Goal: Information Seeking & Learning: Understand process/instructions

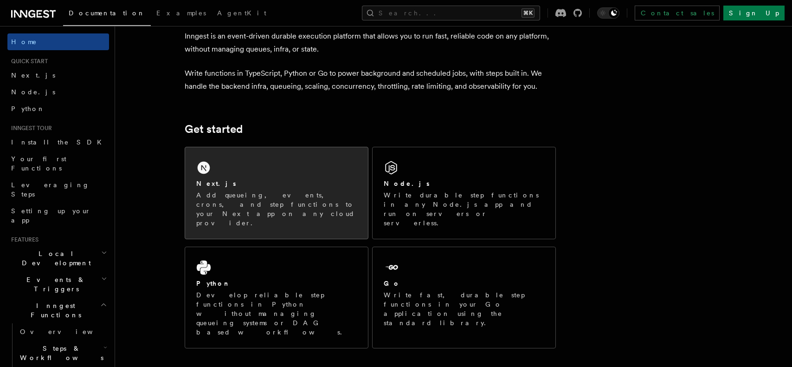
scroll to position [48, 0]
click at [286, 196] on p "Add queueing, events, crons, and step functions to your Next app on any cloud p…" at bounding box center [276, 207] width 161 height 37
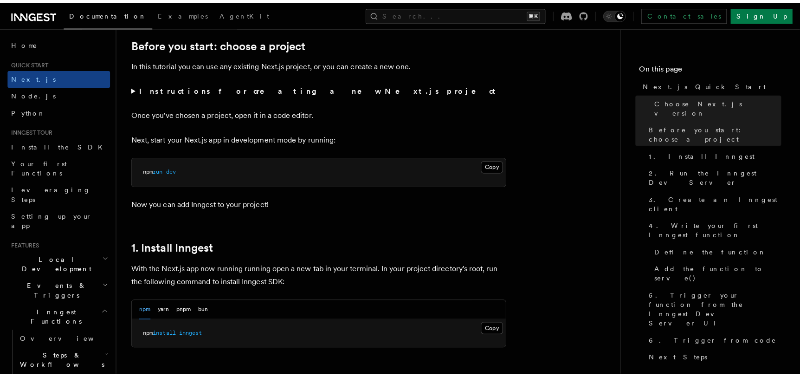
scroll to position [458, 0]
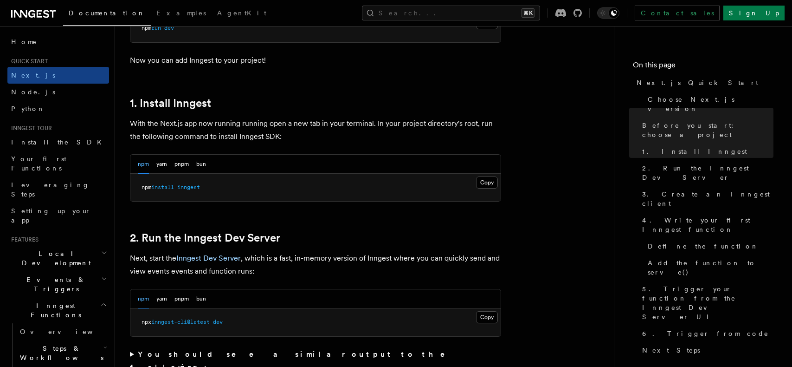
click at [498, 183] on pre "npm install inngest" at bounding box center [315, 188] width 370 height 28
click at [486, 181] on button "Copy Copied" at bounding box center [487, 182] width 22 height 12
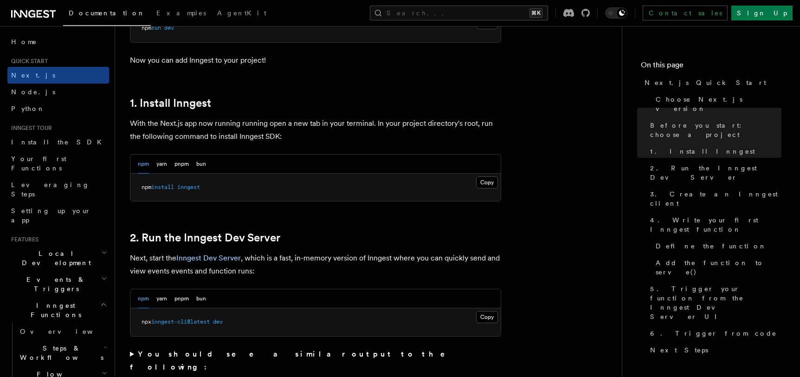
scroll to position [497, 0]
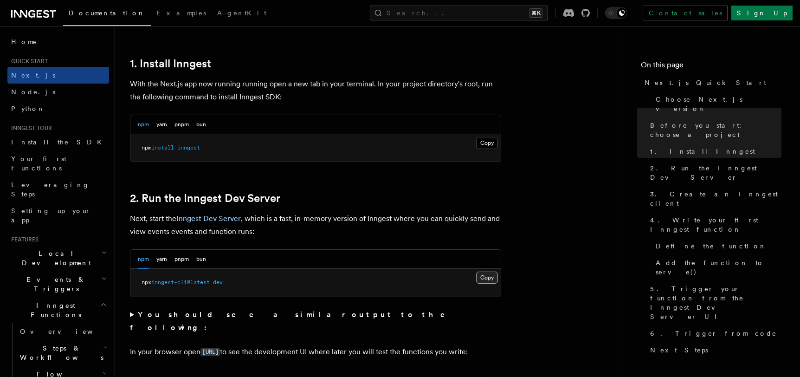
click at [482, 275] on button "Copy Copied" at bounding box center [487, 277] width 22 height 12
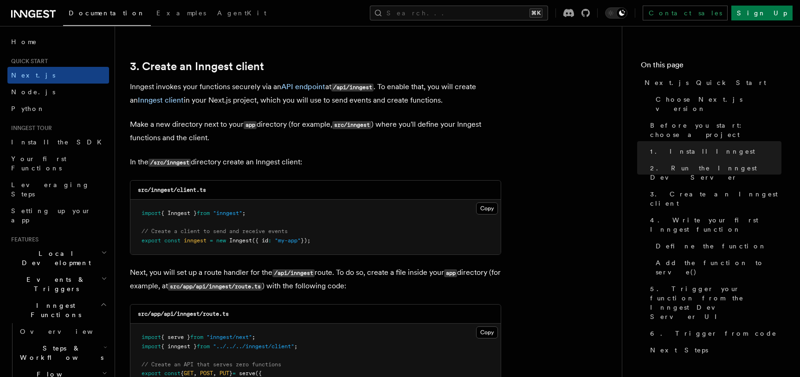
scroll to position [1077, 0]
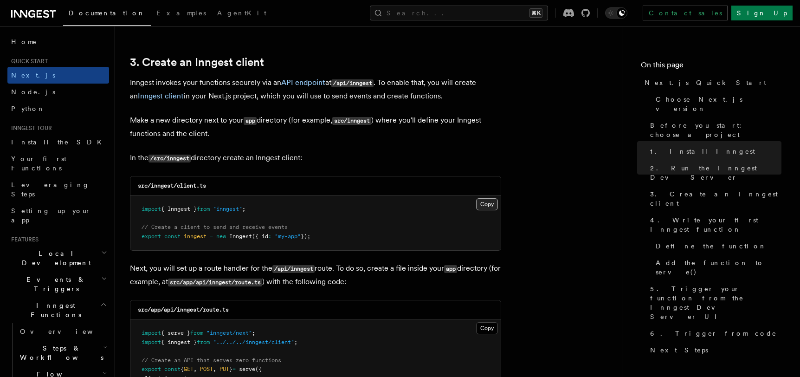
click at [497, 200] on button "Copy Copied" at bounding box center [487, 204] width 22 height 12
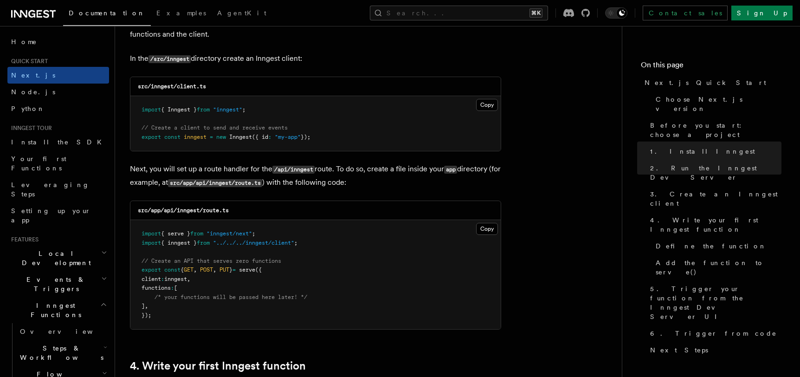
scroll to position [1177, 0]
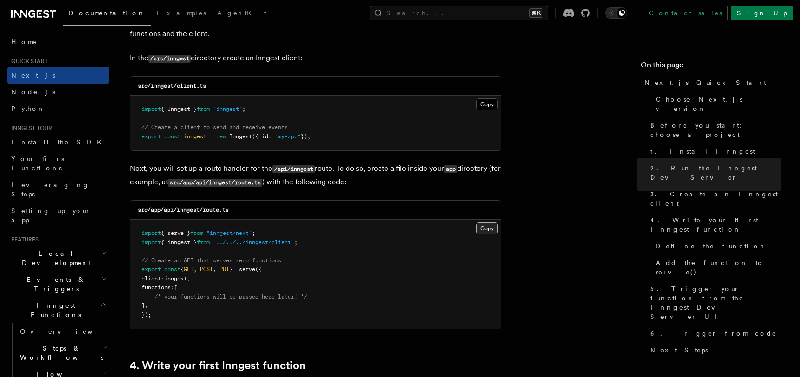
click at [488, 227] on button "Copy Copied" at bounding box center [487, 228] width 22 height 12
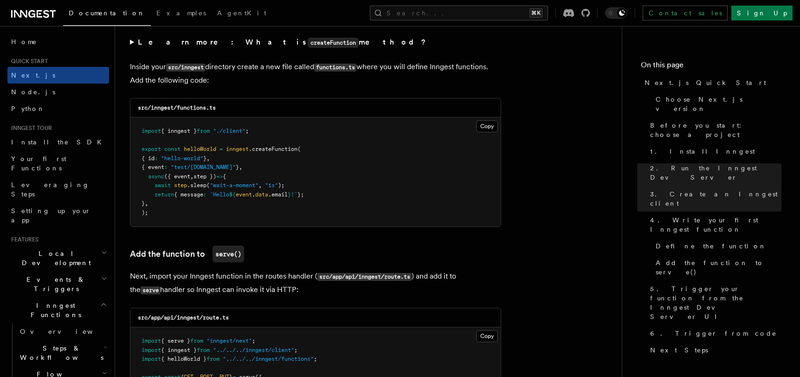
scroll to position [1637, 0]
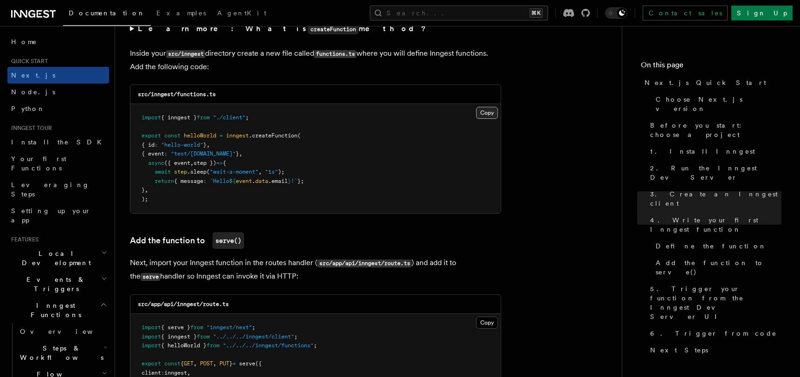
click at [482, 108] on button "Copy Copied" at bounding box center [487, 113] width 22 height 12
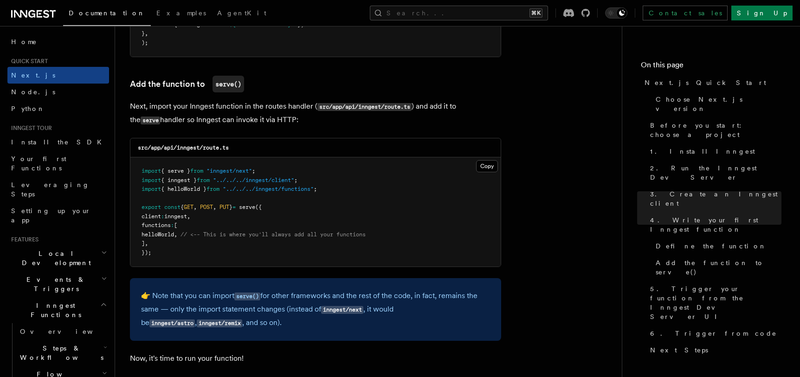
scroll to position [1801, 0]
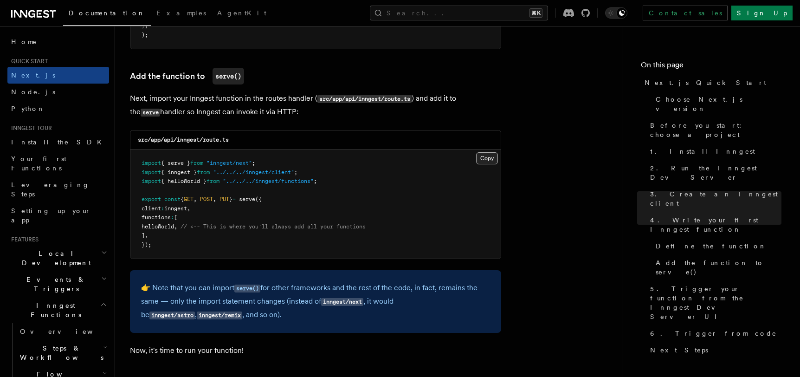
click at [482, 156] on button "Copy Copied" at bounding box center [487, 158] width 22 height 12
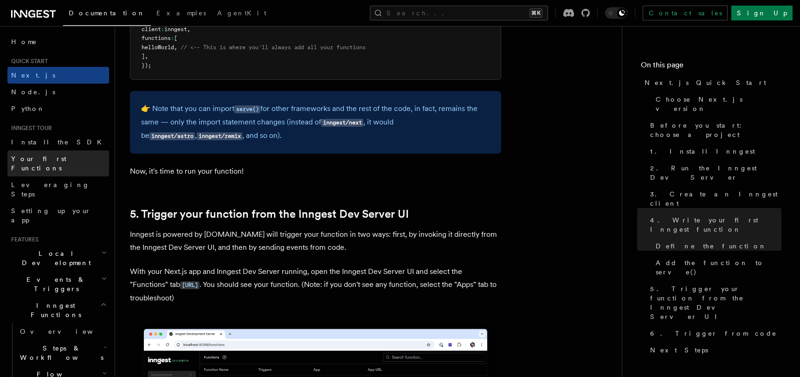
scroll to position [2075, 0]
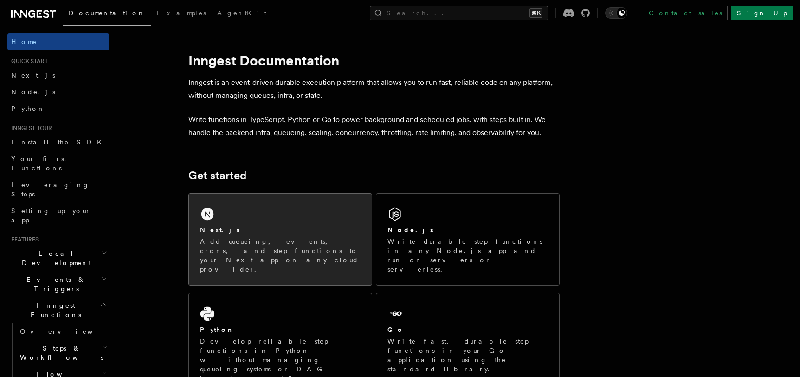
click at [257, 217] on div "Next.js Add queueing, events, crons, and step functions to your Next app on any…" at bounding box center [280, 238] width 183 height 91
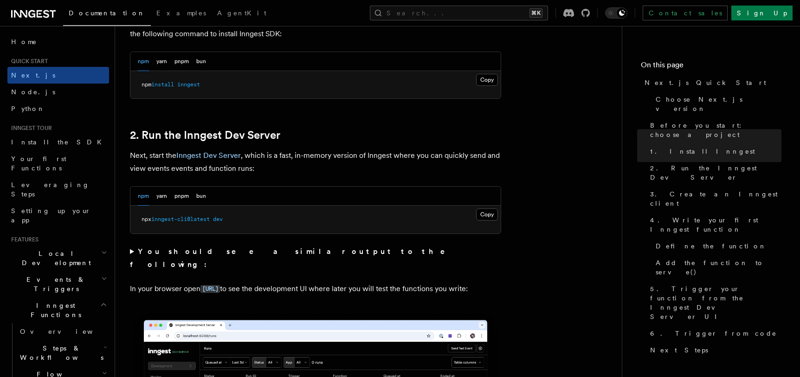
scroll to position [556, 0]
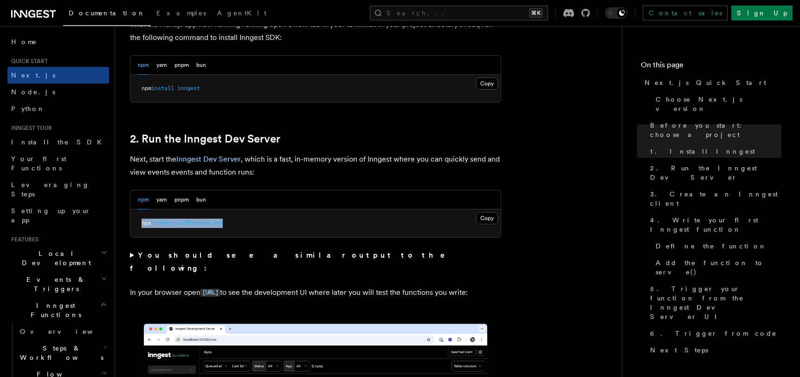
drag, startPoint x: 261, startPoint y: 223, endPoint x: 139, endPoint y: 223, distance: 122.5
click at [139, 223] on pre "npx inngest-cli@latest dev" at bounding box center [315, 223] width 370 height 28
copy span "npx inngest-cli@latest dev"
